Goal: Information Seeking & Learning: Learn about a topic

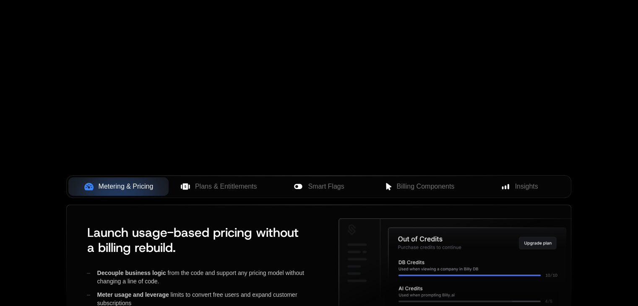
scroll to position [342, 0]
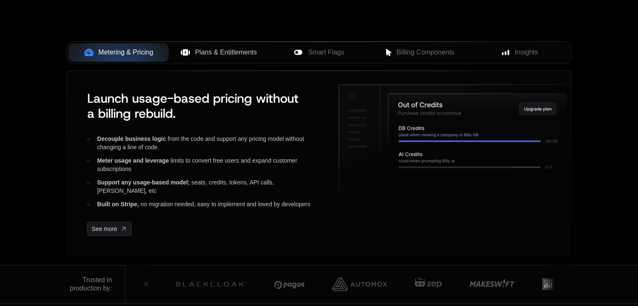
click at [219, 54] on span "Plans & Entitlements" at bounding box center [226, 52] width 62 height 10
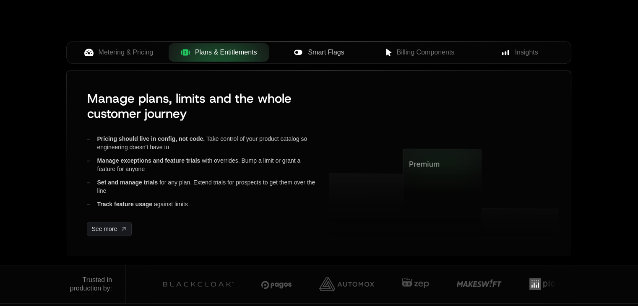
click at [327, 50] on span "Smart Flags" at bounding box center [326, 52] width 36 height 10
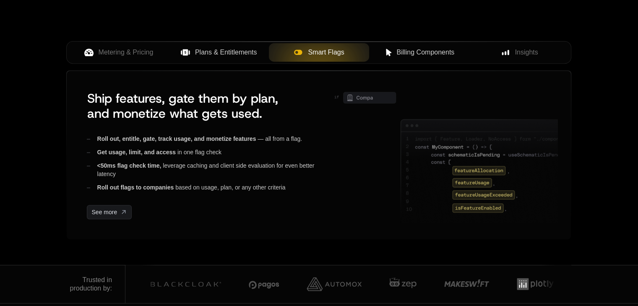
click at [396, 52] on div "Billing Components" at bounding box center [419, 52] width 87 height 10
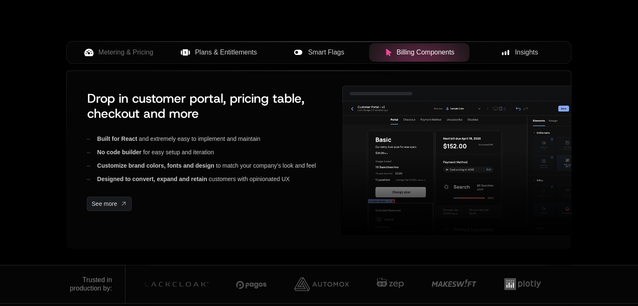
click at [500, 48] on div "Insights" at bounding box center [519, 52] width 87 height 10
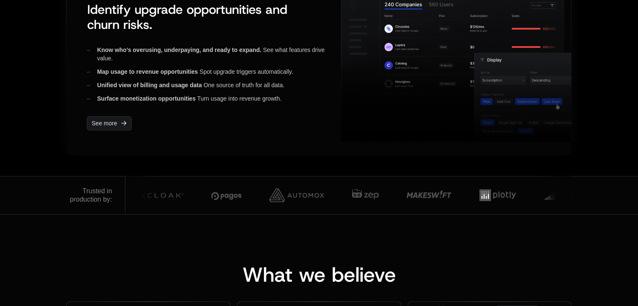
scroll to position [283, 0]
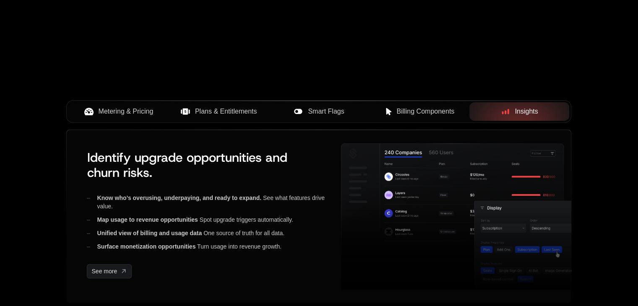
click at [114, 108] on span "Metering & Pricing" at bounding box center [126, 112] width 55 height 10
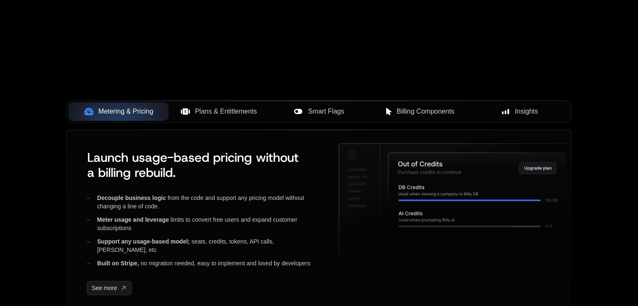
click at [231, 116] on span "Plans & Entitlements" at bounding box center [226, 112] width 62 height 10
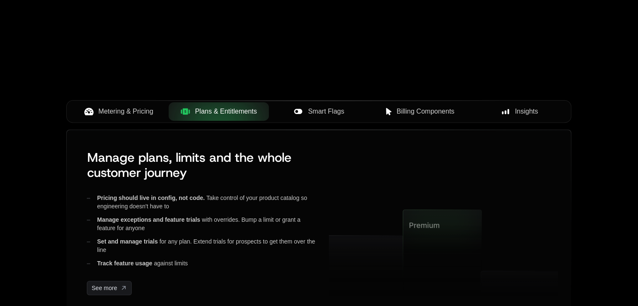
click at [320, 110] on span "Smart Flags" at bounding box center [326, 112] width 36 height 10
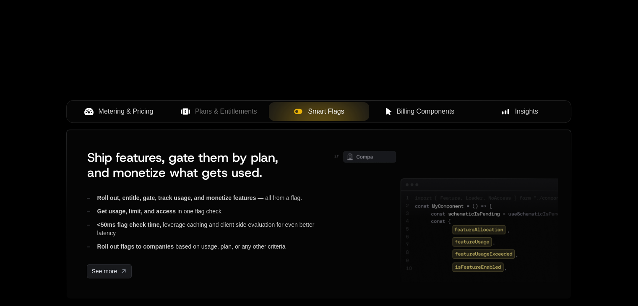
click at [426, 113] on span "Billing Components" at bounding box center [425, 112] width 58 height 10
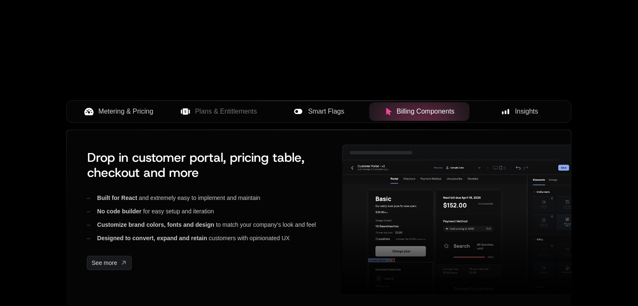
click at [516, 107] on span "Insights" at bounding box center [526, 112] width 23 height 10
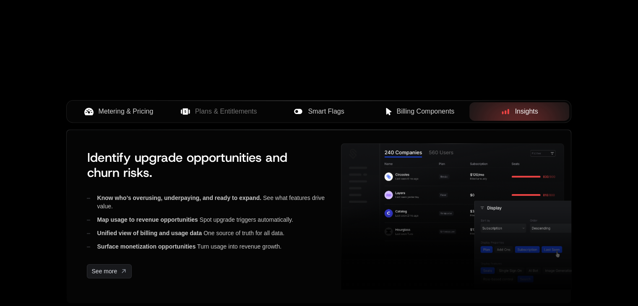
click at [123, 108] on span "Metering & Pricing" at bounding box center [126, 112] width 55 height 10
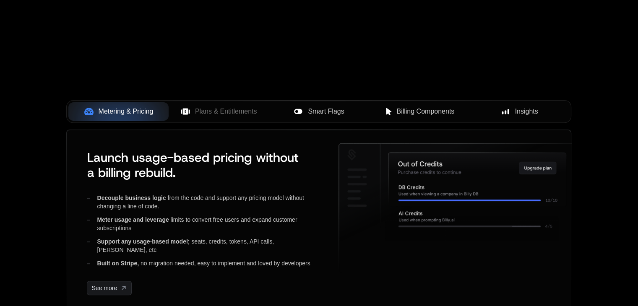
click at [254, 115] on span "Plans & Entitlements" at bounding box center [226, 112] width 62 height 10
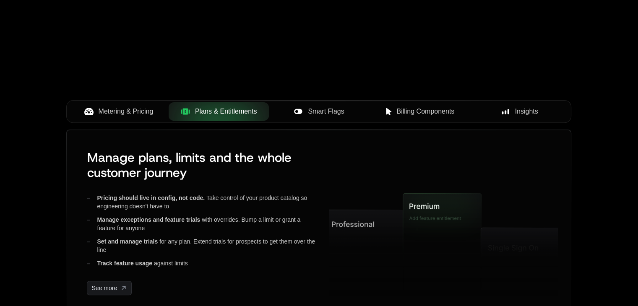
click at [300, 105] on button "Smart Flags" at bounding box center [319, 111] width 100 height 18
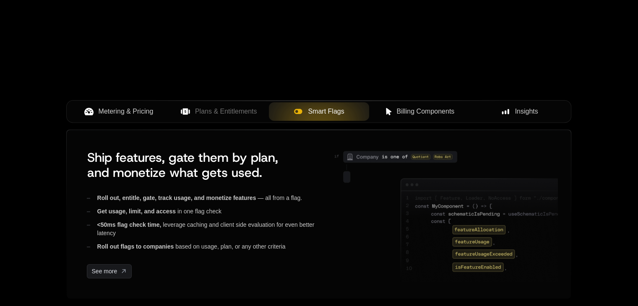
click at [121, 115] on span "Metering & Pricing" at bounding box center [126, 112] width 55 height 10
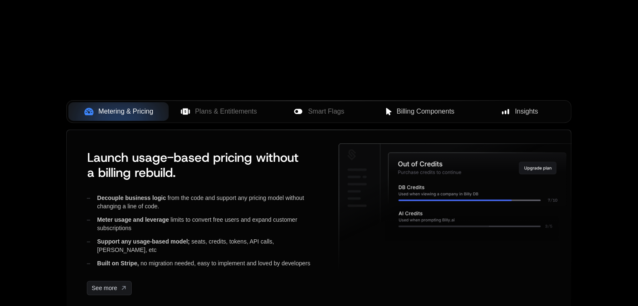
click at [514, 107] on div "Insights" at bounding box center [519, 112] width 87 height 10
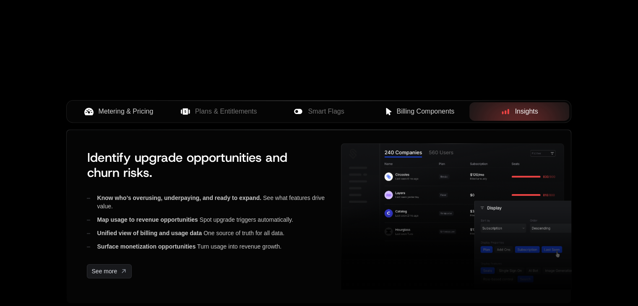
click at [437, 119] on button "Billing Components" at bounding box center [419, 111] width 100 height 18
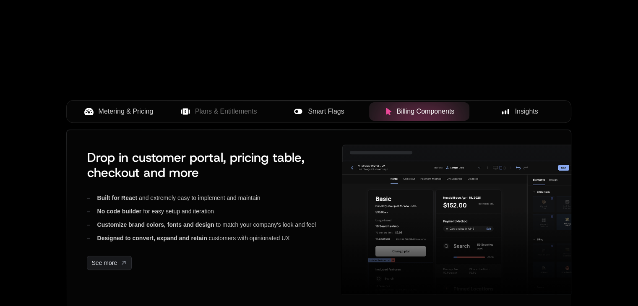
click at [341, 117] on button "Smart Flags" at bounding box center [319, 111] width 100 height 18
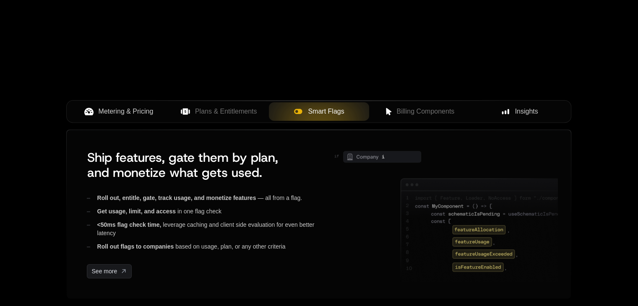
click at [250, 109] on span "Plans & Entitlements" at bounding box center [226, 112] width 62 height 10
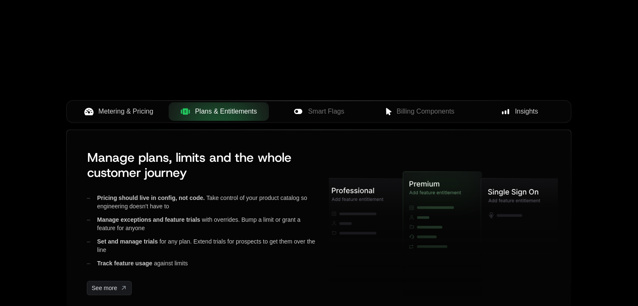
click at [139, 112] on span "Metering & Pricing" at bounding box center [126, 112] width 55 height 10
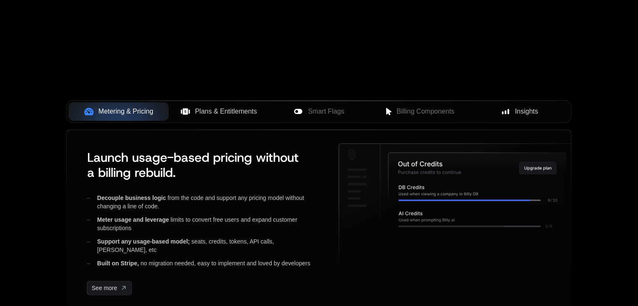
click at [240, 104] on button "Plans & Entitlements" at bounding box center [219, 111] width 100 height 18
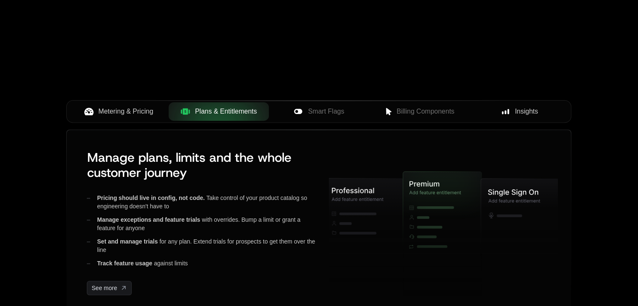
click at [333, 114] on span "Smart Flags" at bounding box center [326, 112] width 36 height 10
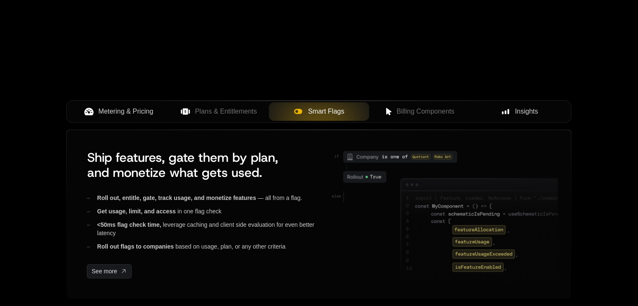
click at [406, 116] on span "Billing Components" at bounding box center [425, 112] width 58 height 10
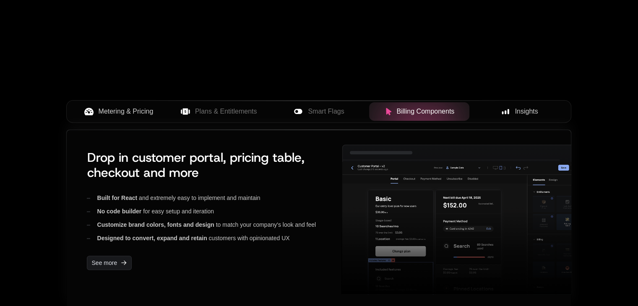
scroll to position [302, 0]
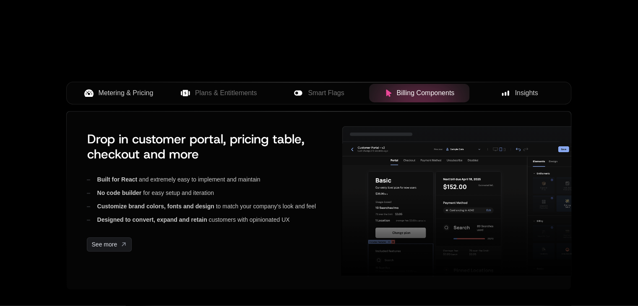
click at [515, 88] on span "Insights" at bounding box center [526, 93] width 23 height 10
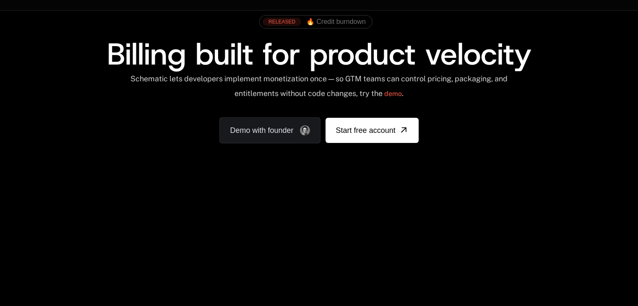
scroll to position [48, 0]
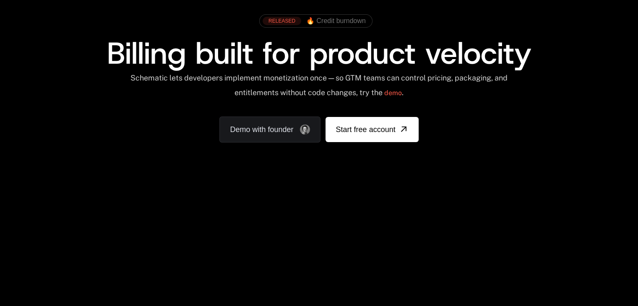
scroll to position [48, 0]
